Goal: Task Accomplishment & Management: Use online tool/utility

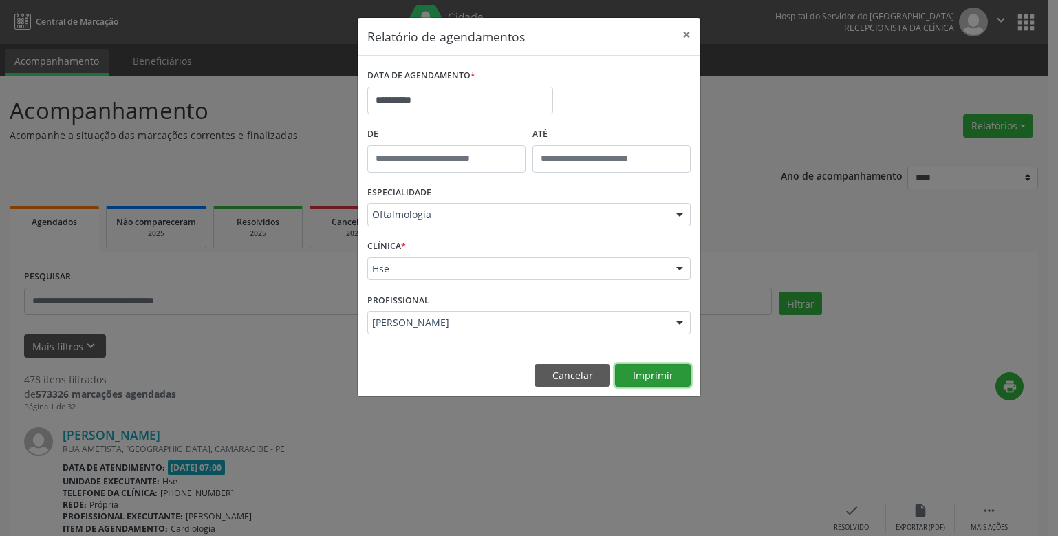
click at [632, 372] on button "Imprimir" at bounding box center [653, 375] width 76 height 23
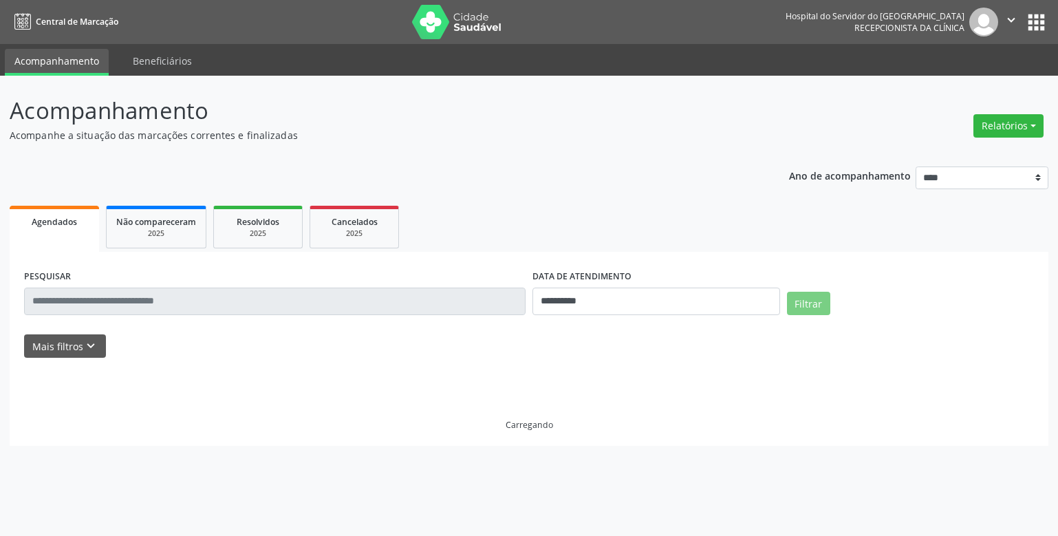
drag, startPoint x: 0, startPoint y: 0, endPoint x: 1003, endPoint y: 131, distance: 1011.0
click at [1003, 131] on button "Relatórios" at bounding box center [1008, 125] width 70 height 23
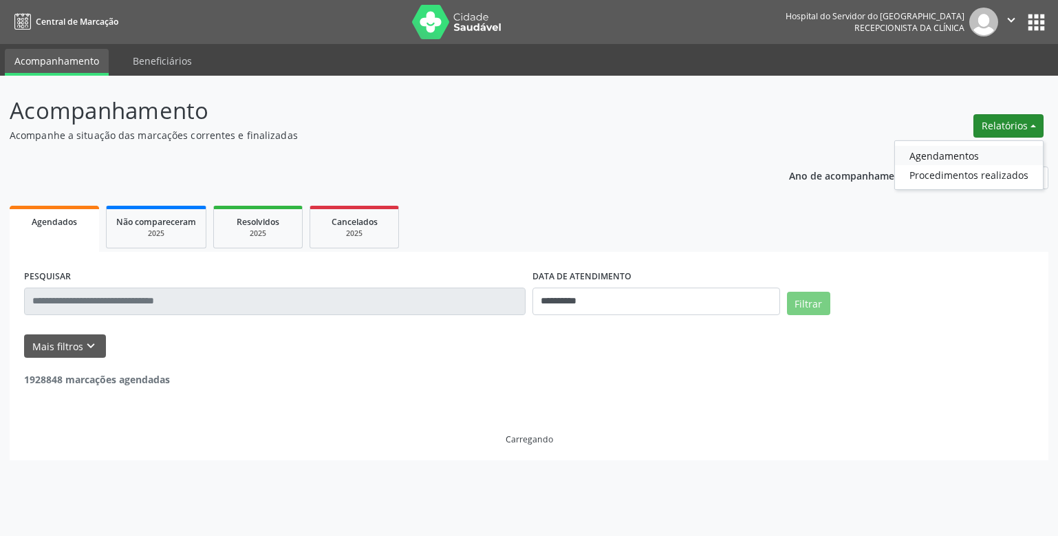
click at [987, 153] on link "Agendamentos" at bounding box center [969, 155] width 148 height 19
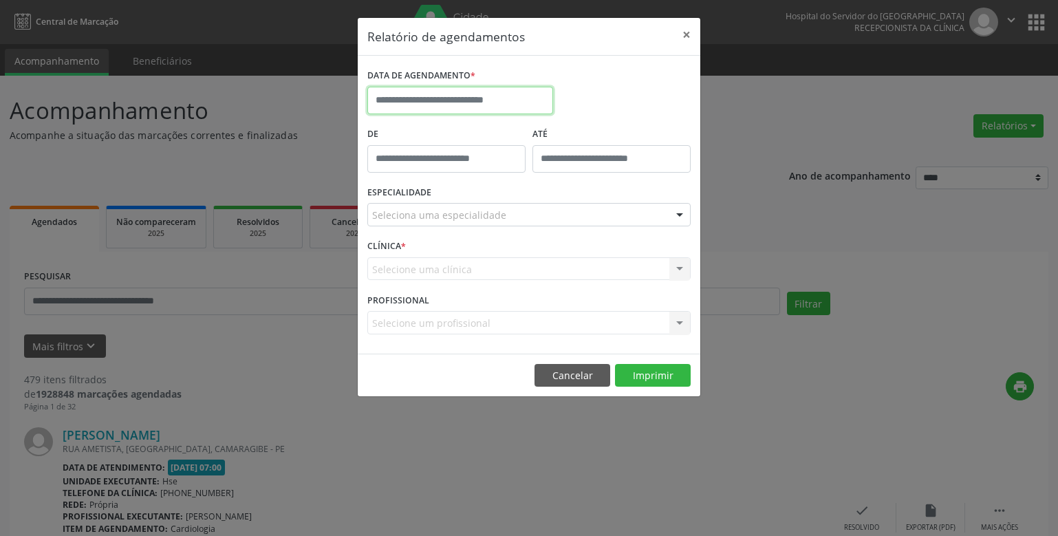
click at [539, 105] on input "text" at bounding box center [460, 101] width 186 height 28
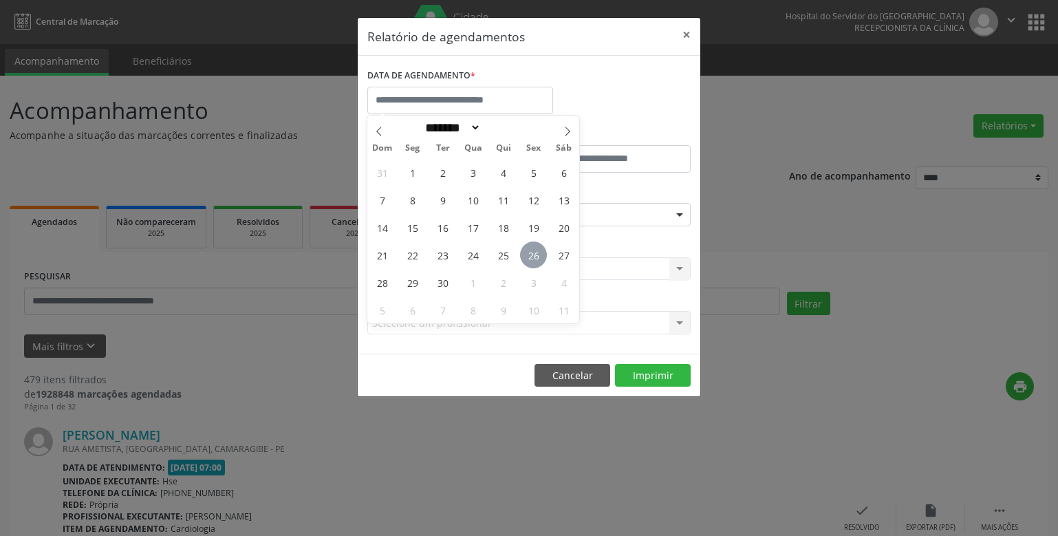
click at [532, 252] on span "26" at bounding box center [533, 254] width 27 height 27
type input "**********"
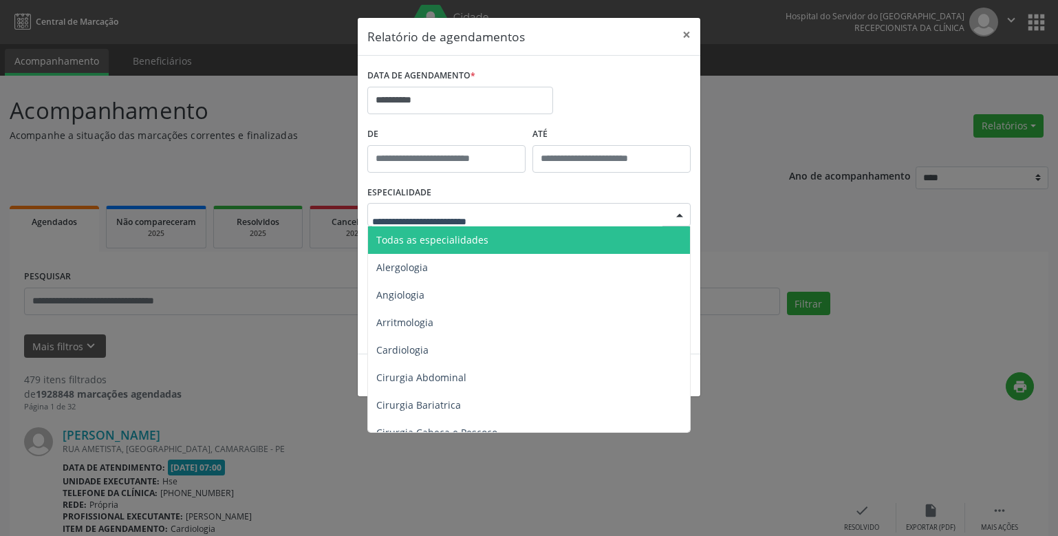
click at [518, 218] on div at bounding box center [528, 214] width 323 height 23
type input "**"
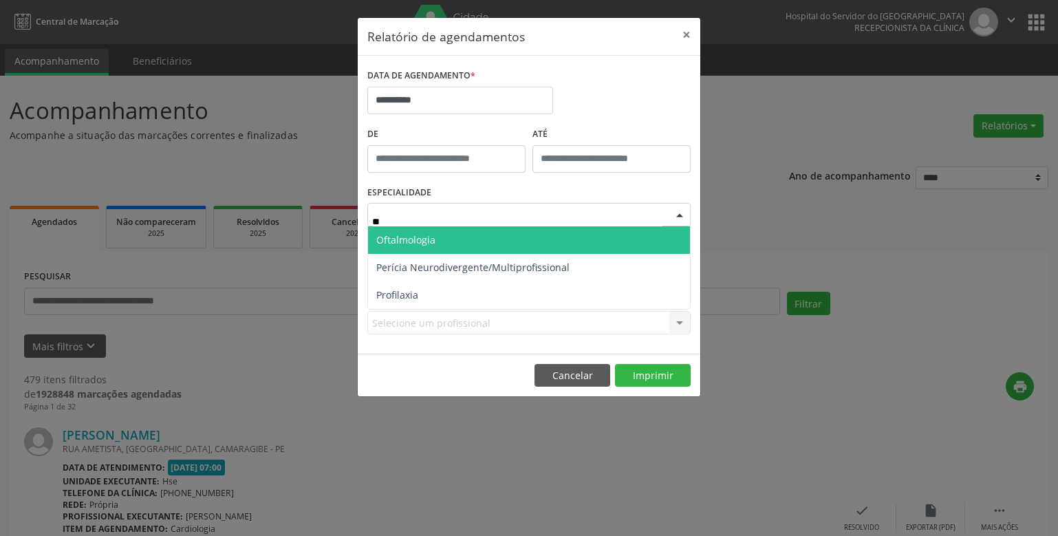
click at [650, 237] on span "Oftalmologia" at bounding box center [529, 240] width 322 height 28
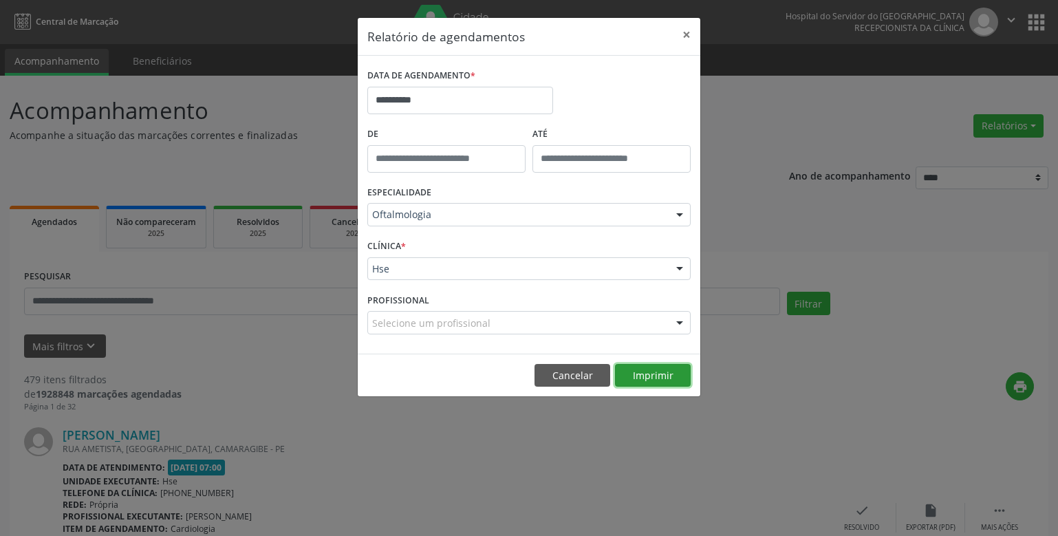
click at [628, 371] on button "Imprimir" at bounding box center [653, 375] width 76 height 23
